Goal: Task Accomplishment & Management: Manage account settings

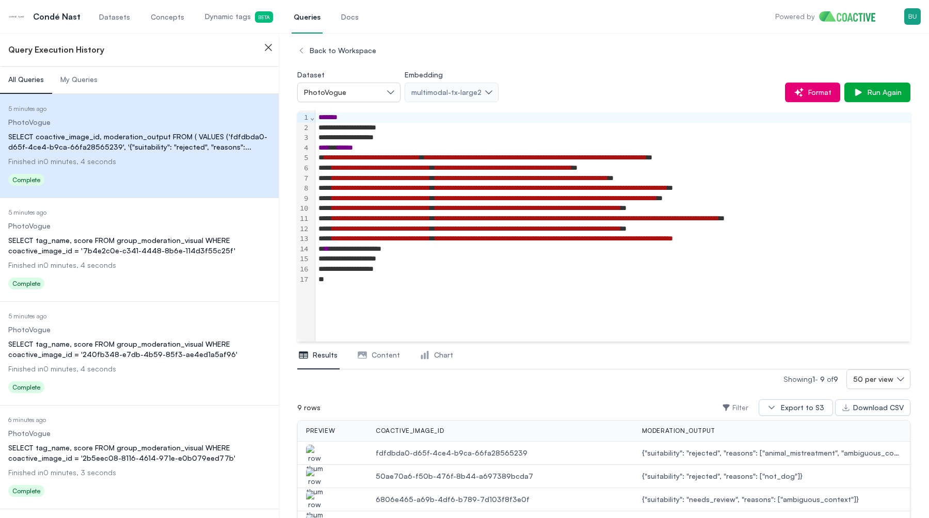
click at [117, 21] on span "Datasets" at bounding box center [114, 17] width 31 height 10
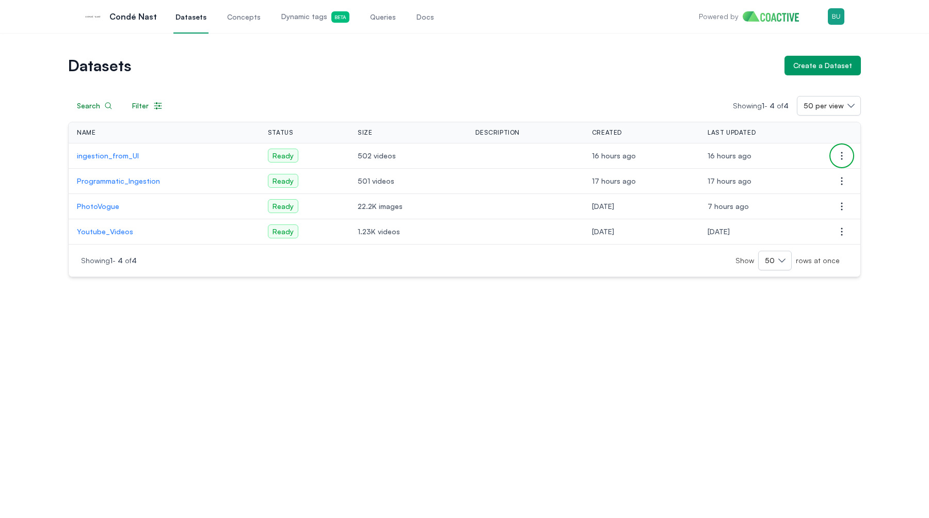
click at [842, 153] on icon "button" at bounding box center [842, 156] width 12 height 12
click at [770, 193] on span "Delete dataset" at bounding box center [766, 195] width 51 height 10
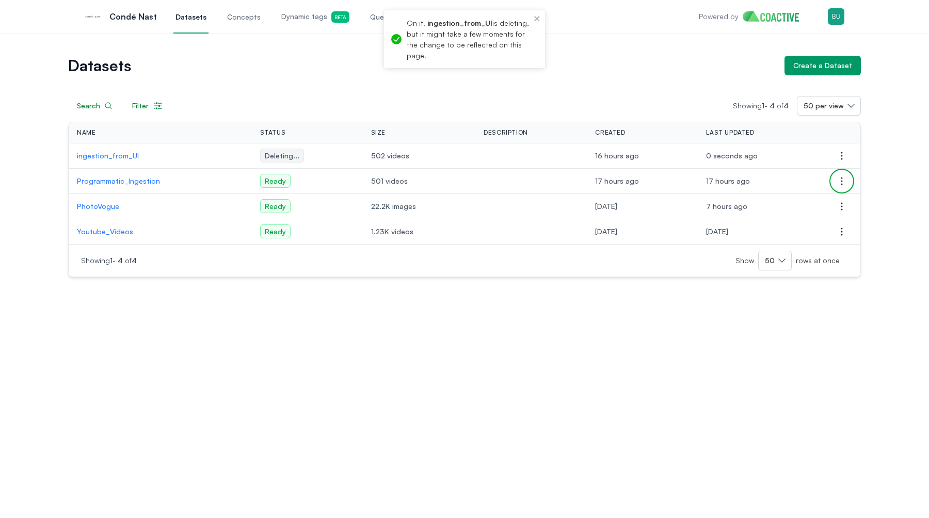
click at [843, 181] on icon "button" at bounding box center [842, 181] width 12 height 12
click at [788, 220] on button "Delete dataset" at bounding box center [790, 220] width 116 height 19
click at [494, 338] on div "Datasets Create a Dataset Search Filter Showing 1 - 4 of 4 50 per view Name Sta…" at bounding box center [464, 275] width 929 height 485
click at [625, 343] on div "Datasets Create a Dataset Search Filter Showing 1 - 4 of 4 50 per view Name Sta…" at bounding box center [464, 275] width 929 height 485
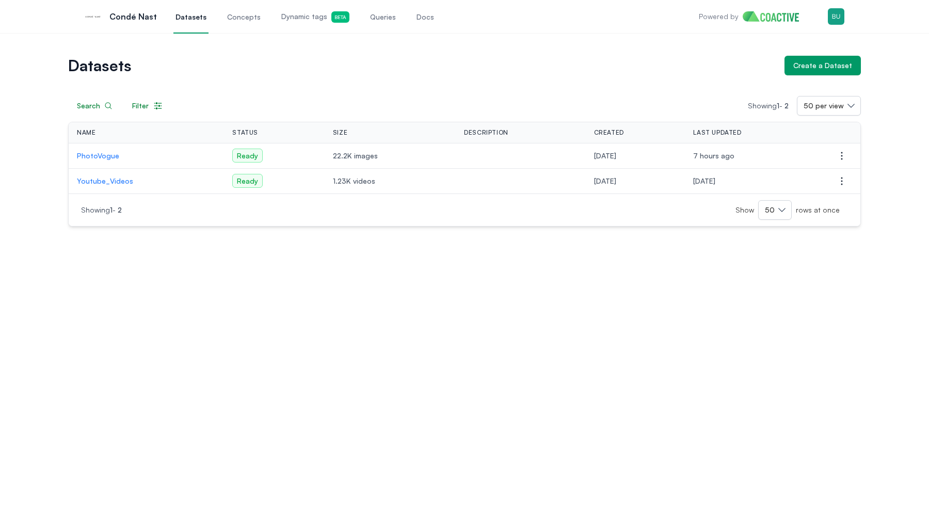
click at [332, 366] on div "Datasets Create a Dataset Search Filter Showing 1 - 2 50 per view Name Status S…" at bounding box center [464, 275] width 929 height 485
click at [306, 13] on span "Dynamic tags Beta" at bounding box center [315, 16] width 68 height 11
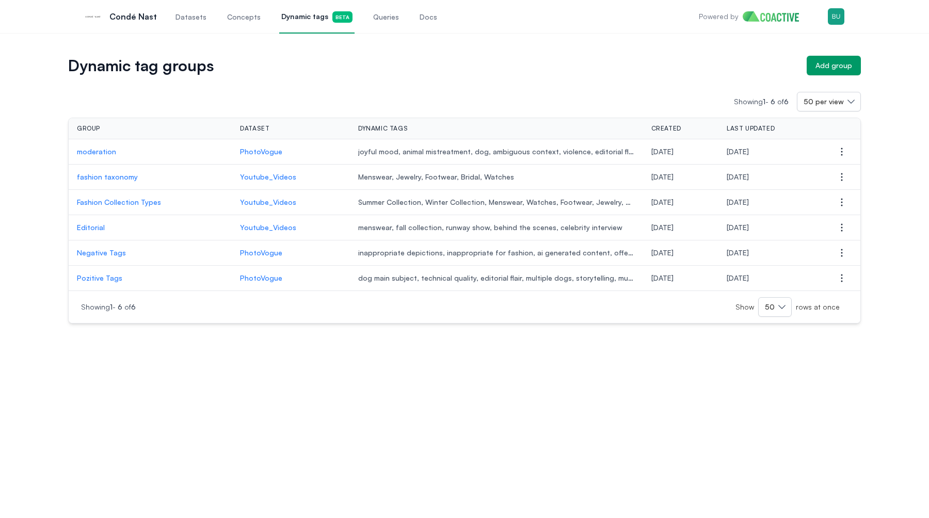
click at [438, 46] on div "Dynamic tag groups Add group Showing 1 - 6 of 6 50 per view Group Dataset Dynam…" at bounding box center [464, 182] width 929 height 299
click at [373, 16] on span "Queries" at bounding box center [386, 17] width 26 height 10
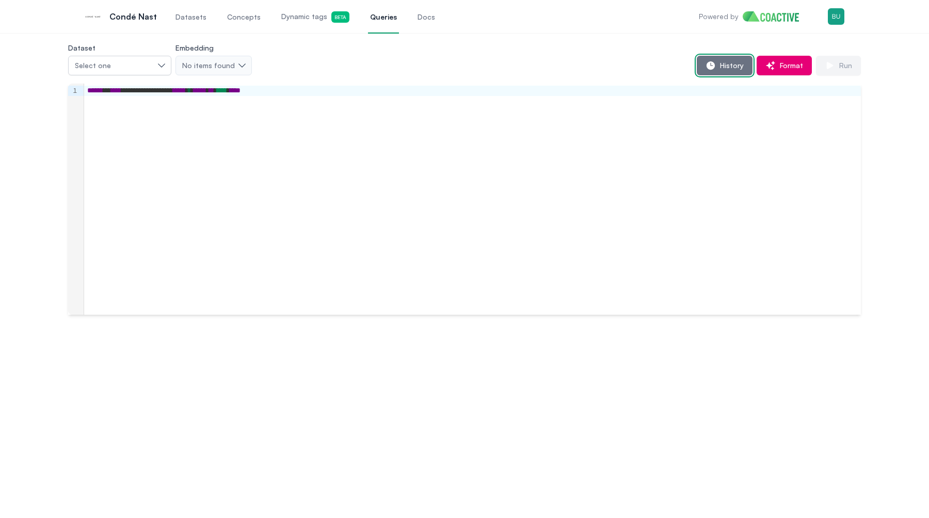
click at [737, 60] on button "History" at bounding box center [725, 66] width 56 height 20
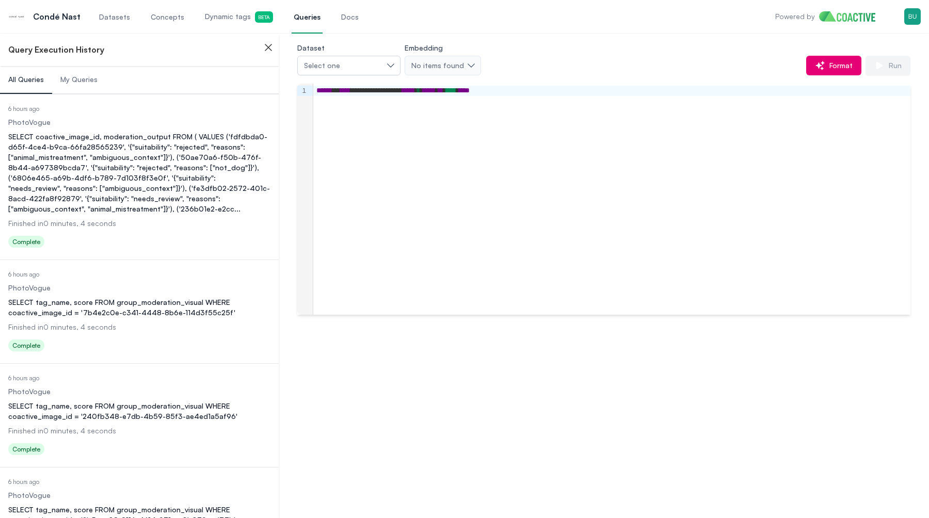
click at [126, 162] on div "SELECT coactive_image_id, moderation_output FROM ( VALUES ('fdfdbda0-d65f-4ce4-…" at bounding box center [139, 173] width 262 height 83
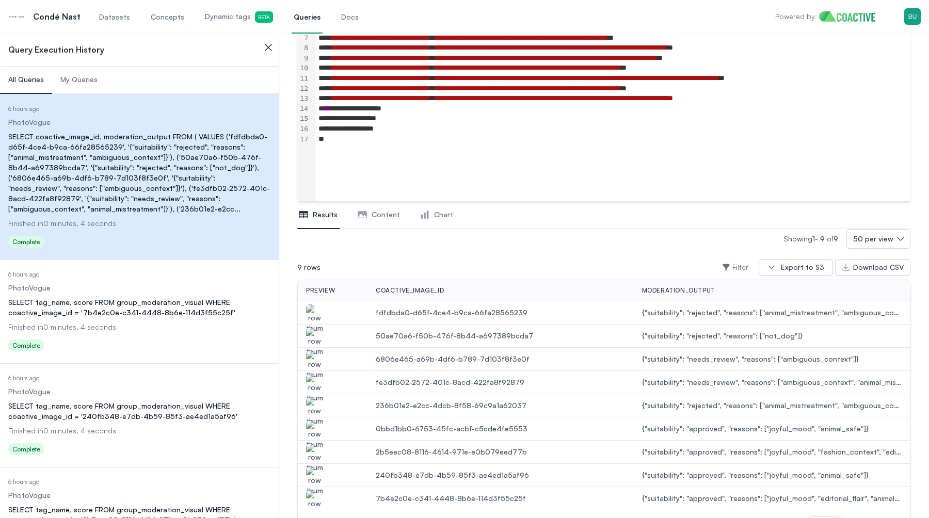
scroll to position [190, 0]
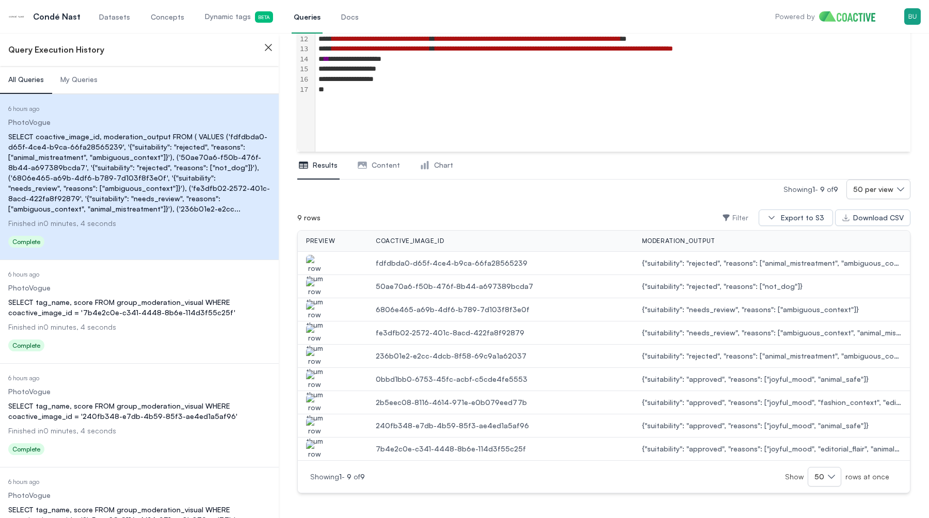
click at [316, 261] on img "button" at bounding box center [314, 269] width 17 height 29
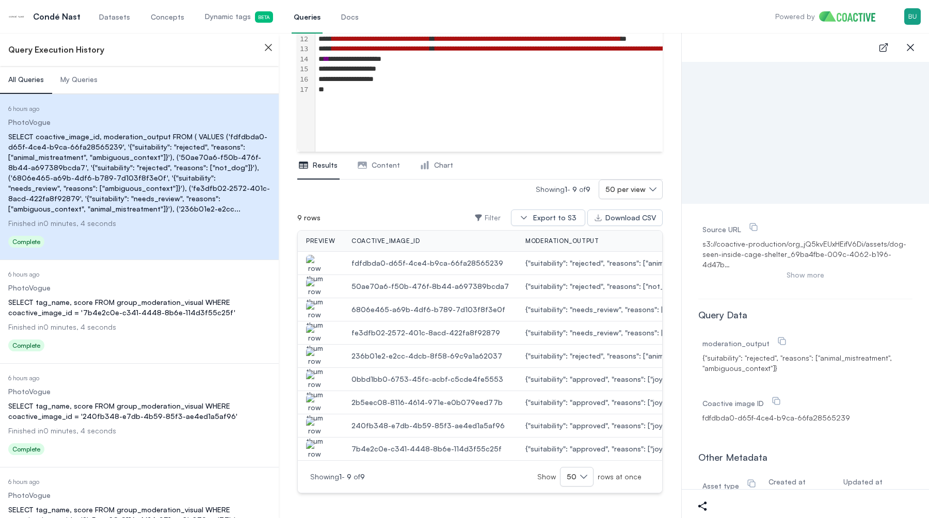
scroll to position [78, 0]
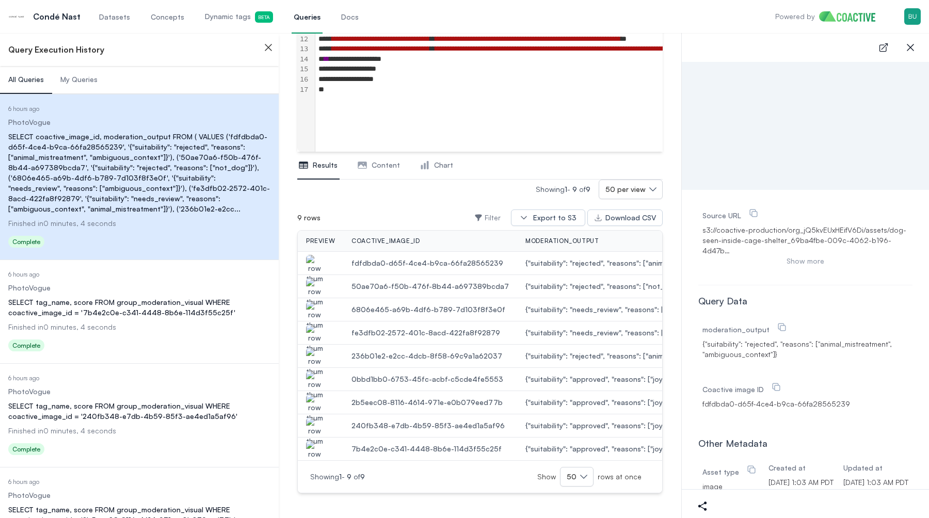
click at [267, 51] on icon "button" at bounding box center [268, 47] width 12 height 12
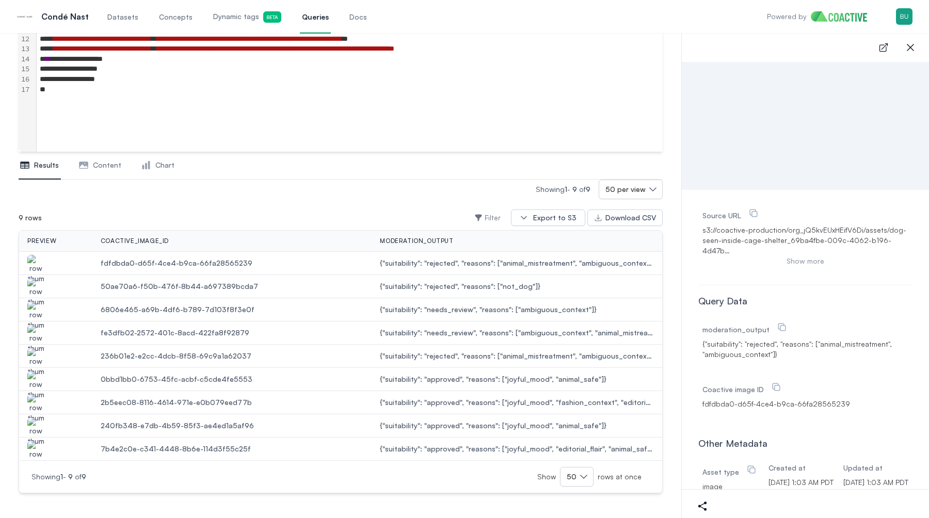
click at [36, 287] on img "button" at bounding box center [35, 292] width 17 height 29
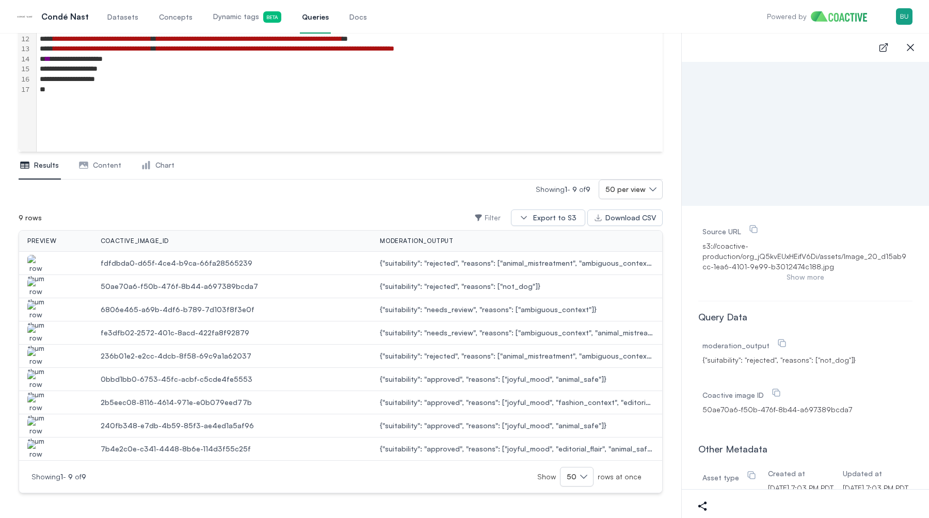
scroll to position [0, 0]
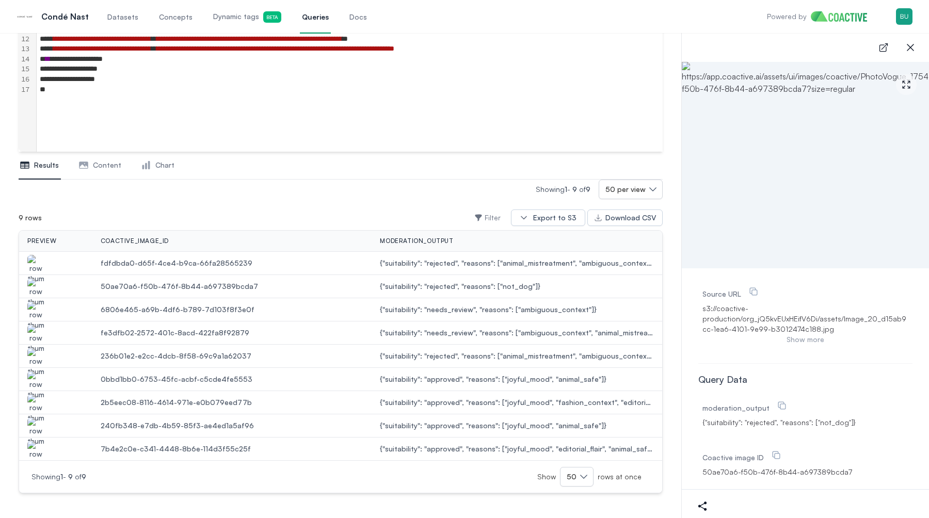
click at [34, 306] on img "button" at bounding box center [35, 315] width 17 height 29
